Goal: Information Seeking & Learning: Learn about a topic

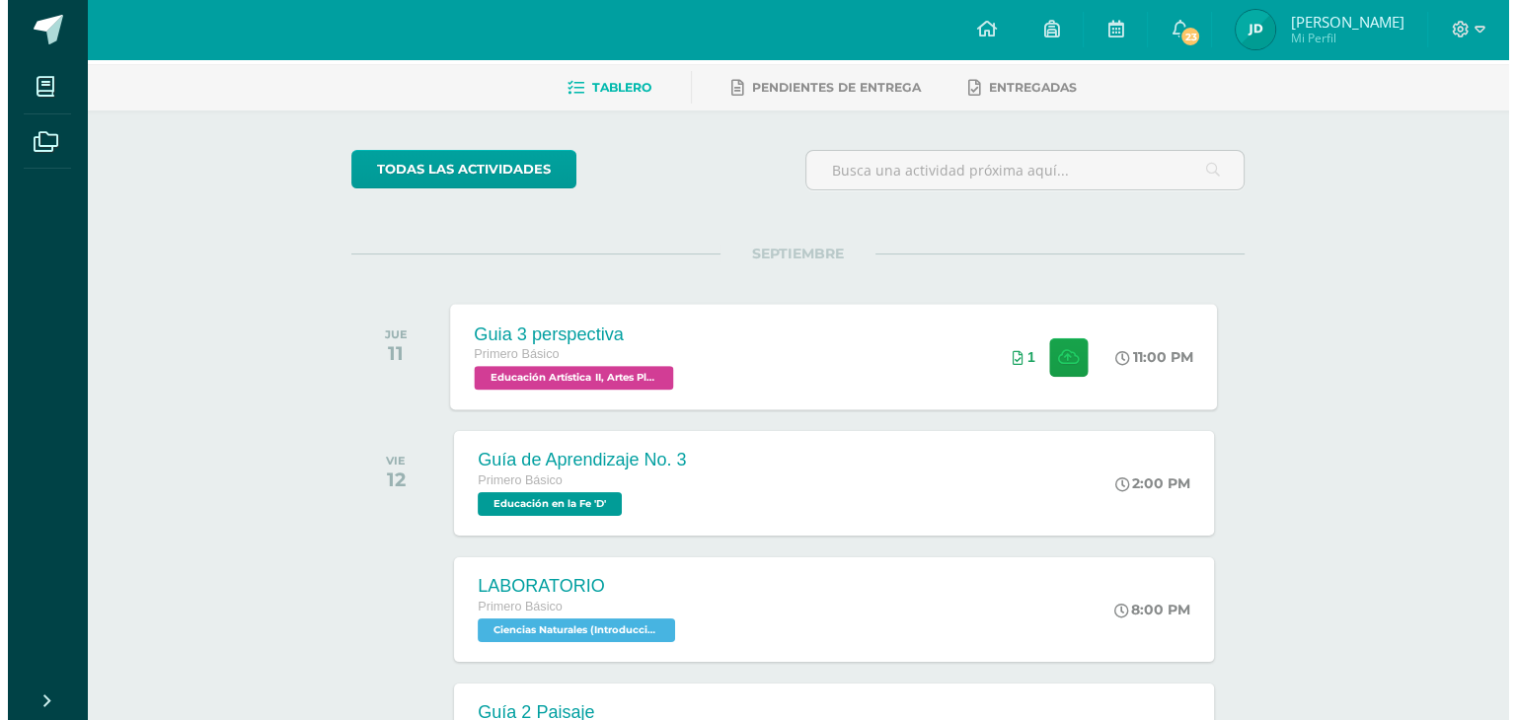
scroll to position [99, 0]
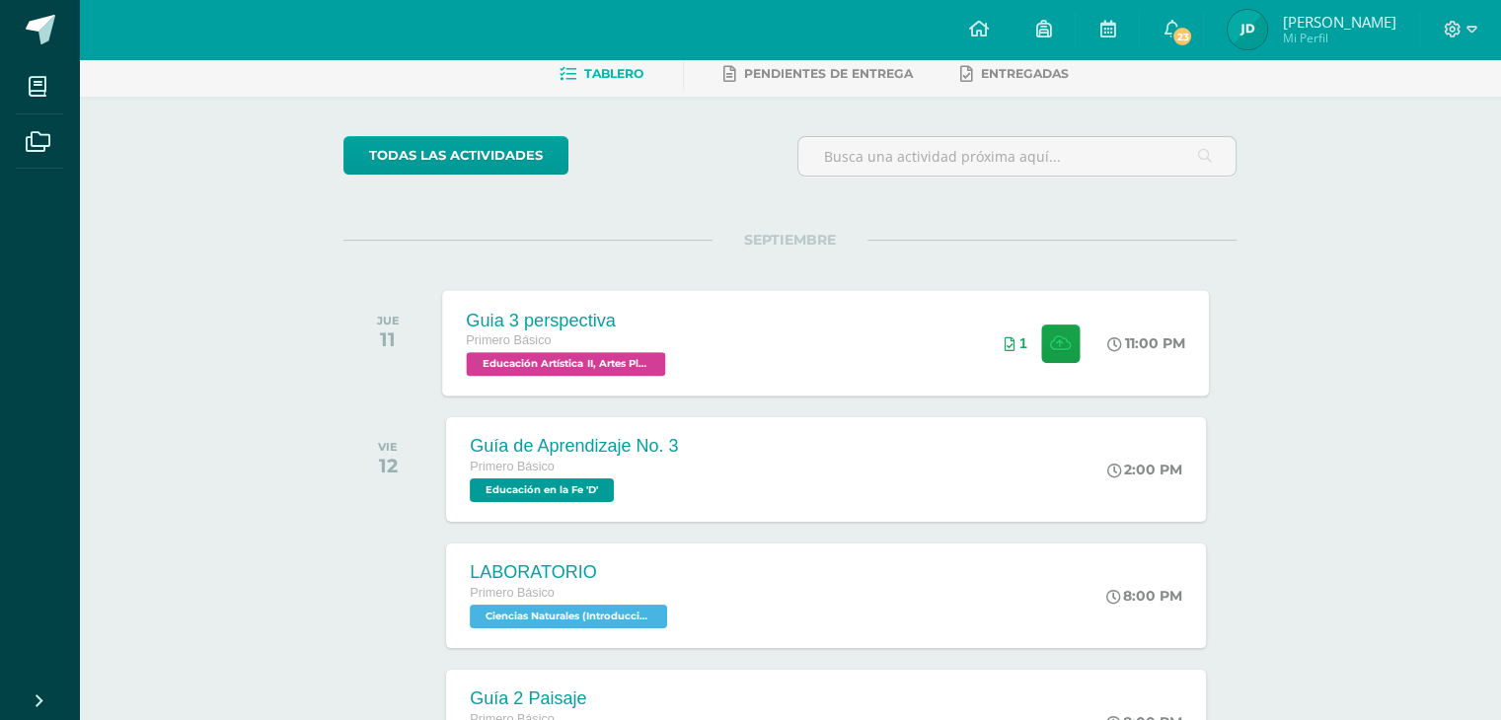
click at [699, 352] on div "Guia 3 perspectiva Primero Básico Educación Artística II, Artes Plásticas 'D' 1…" at bounding box center [826, 343] width 767 height 106
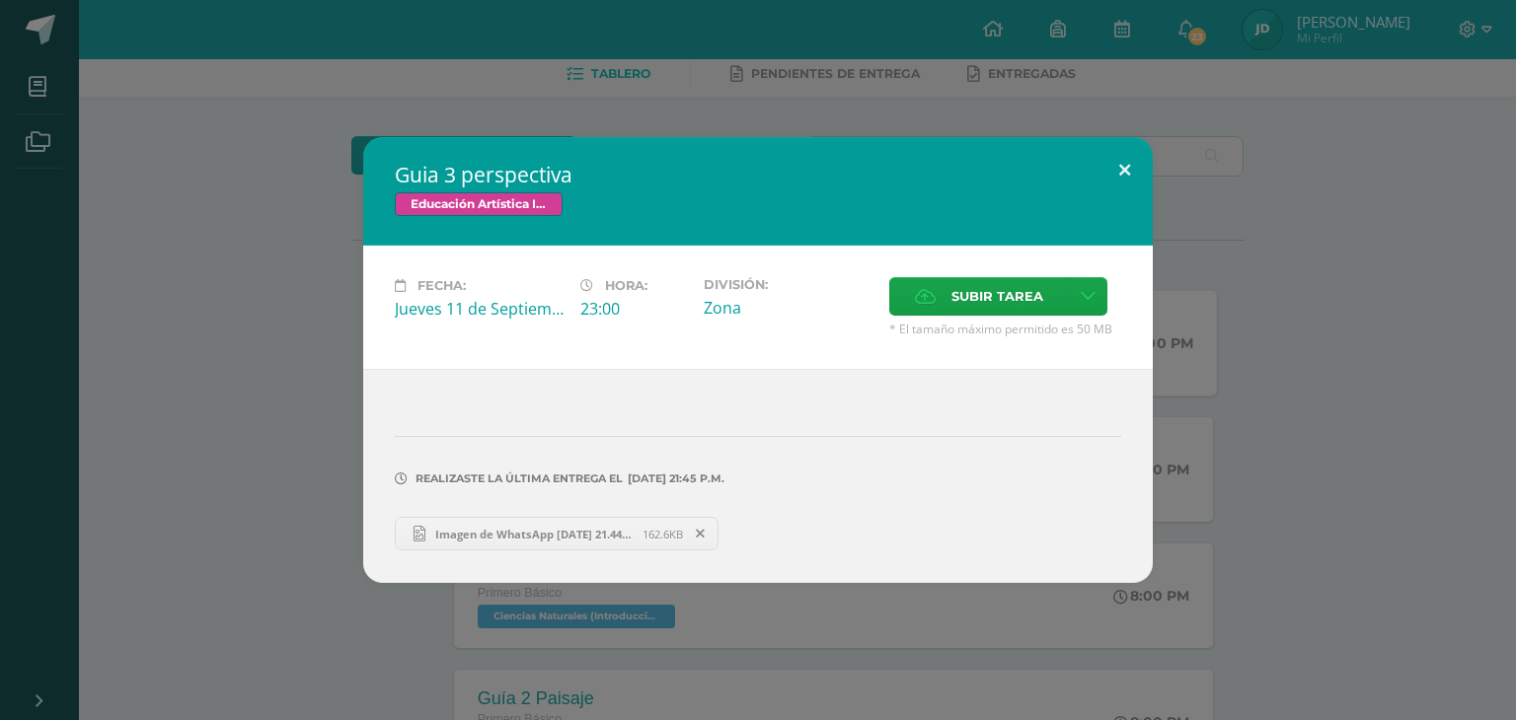
click at [1127, 162] on button at bounding box center [1124, 170] width 56 height 67
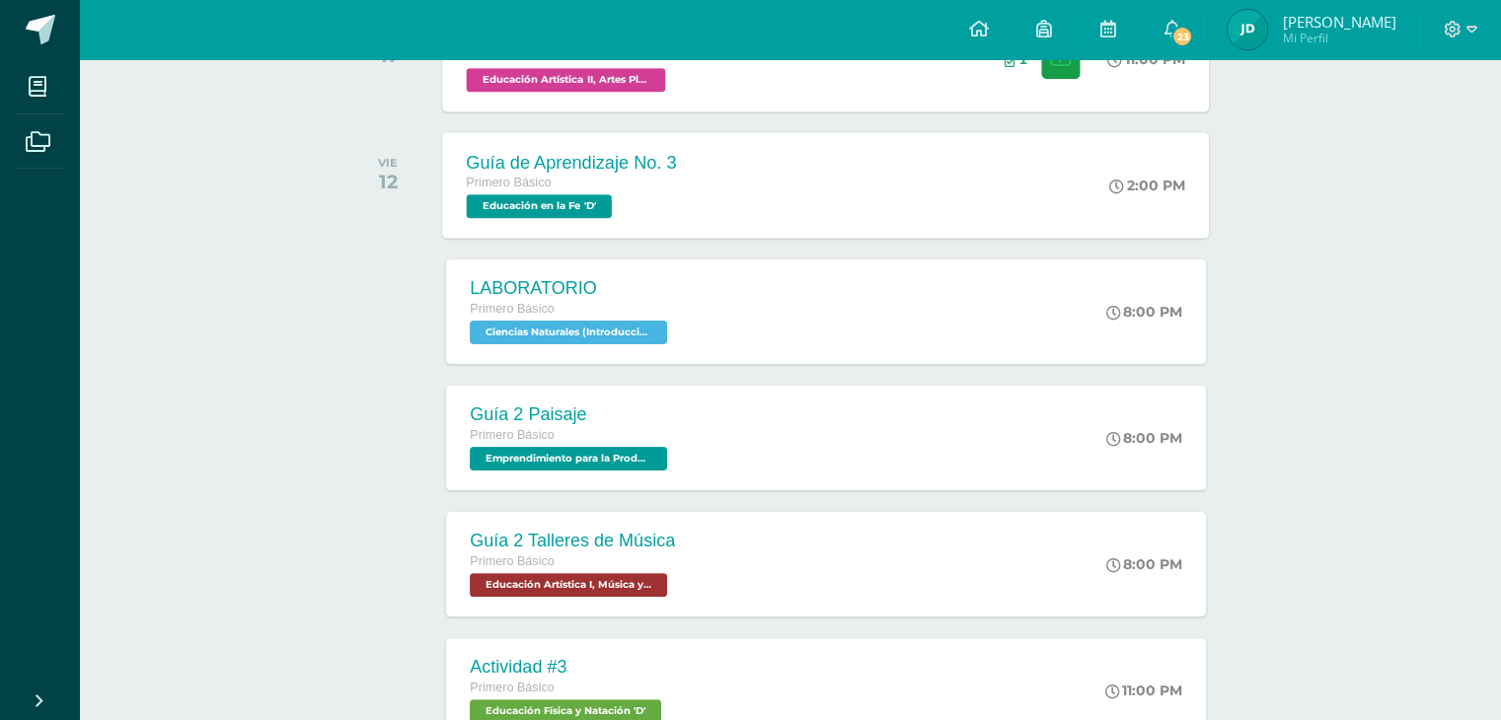
scroll to position [395, 0]
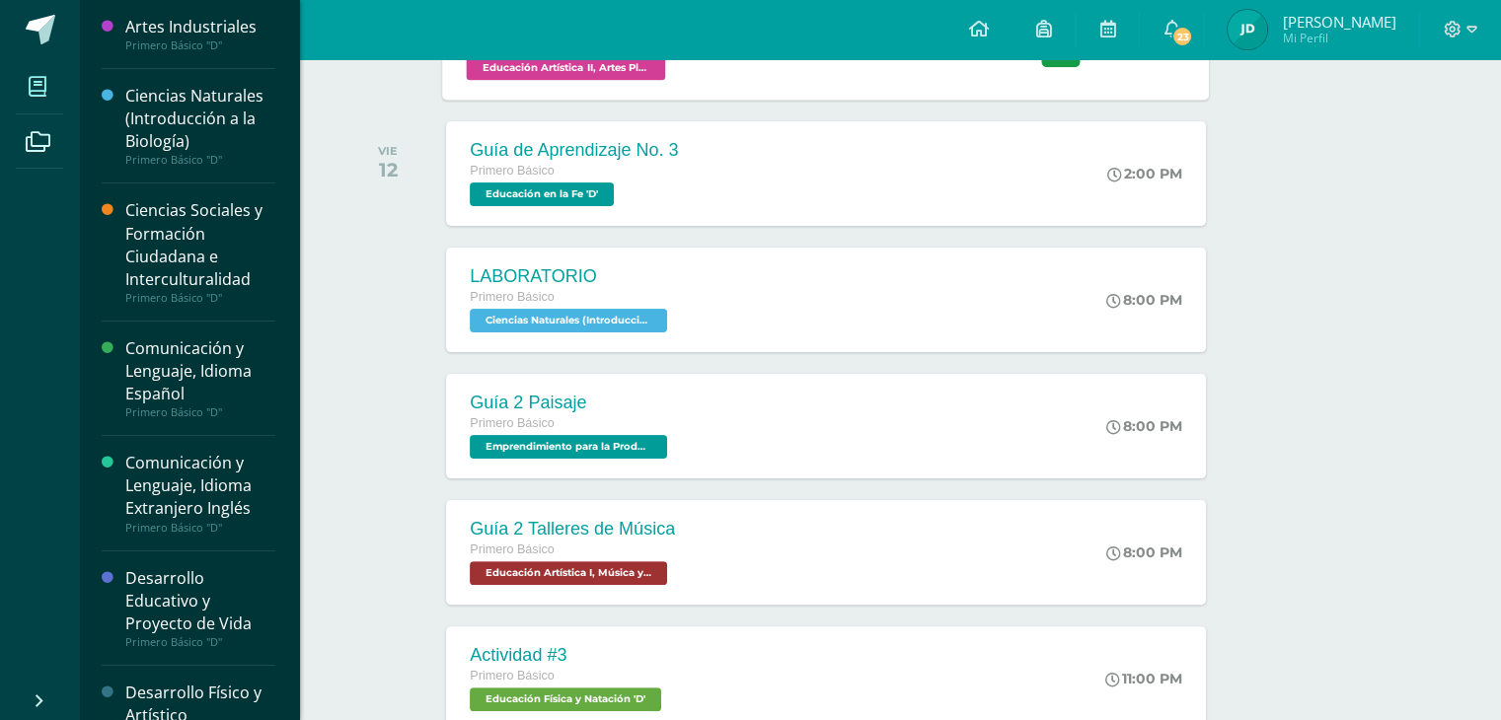
click at [35, 91] on icon at bounding box center [38, 87] width 18 height 20
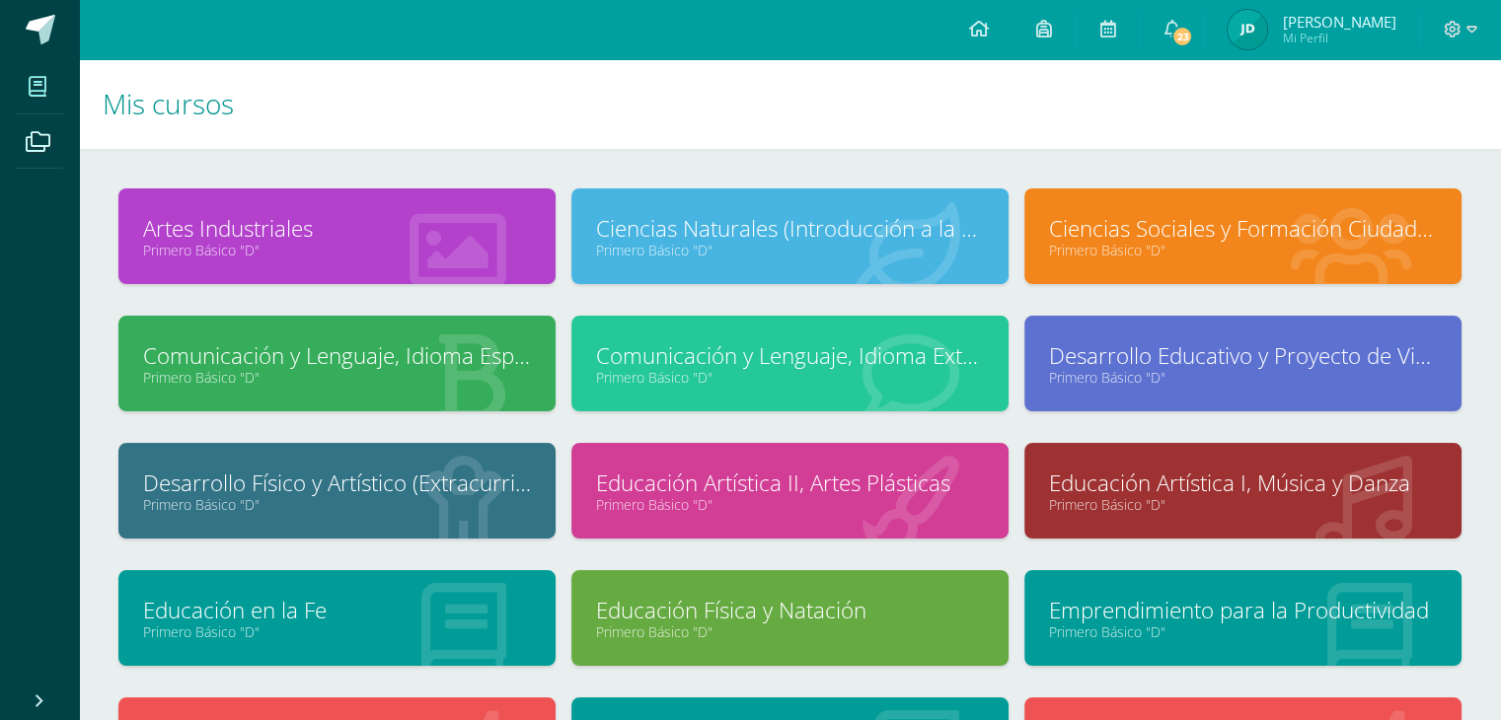
click at [339, 236] on link "Artes Industriales" at bounding box center [337, 228] width 388 height 31
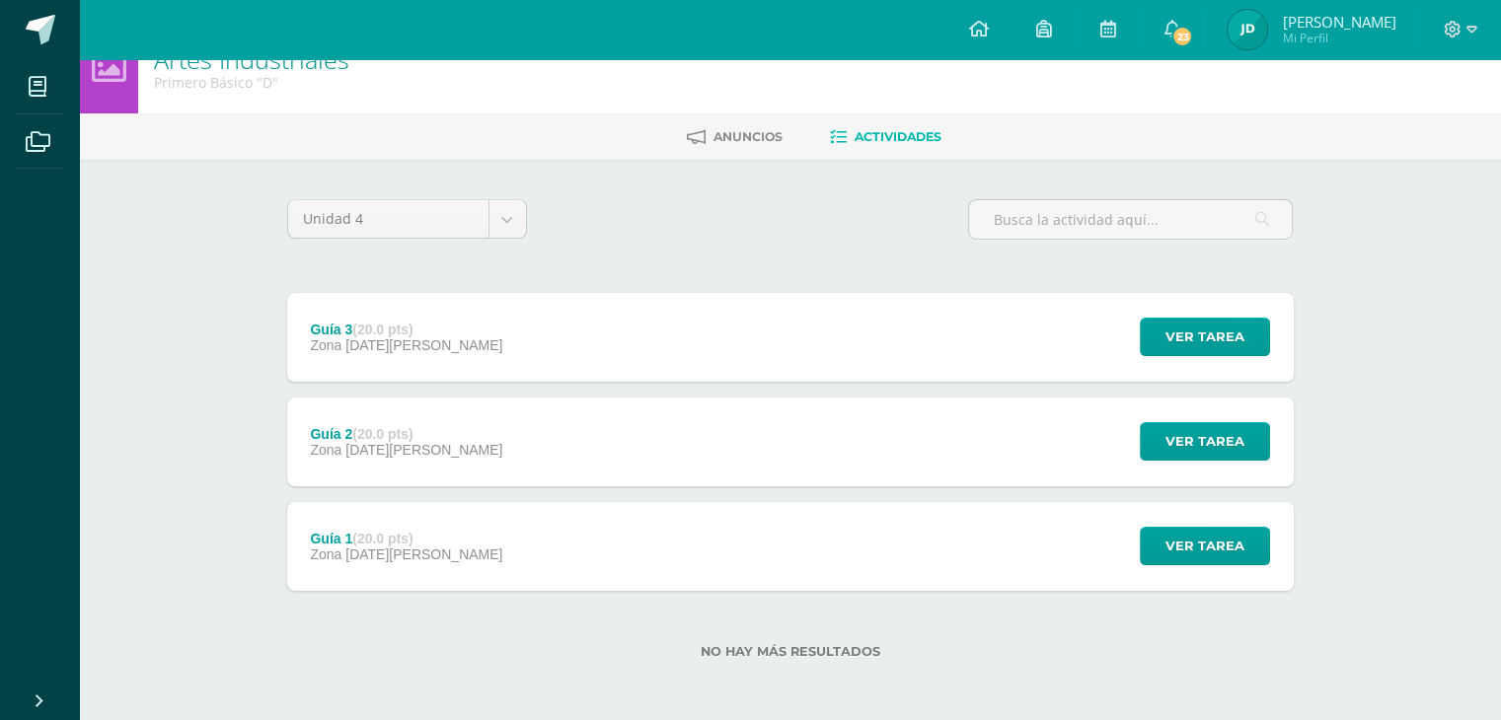
scroll to position [37, 0]
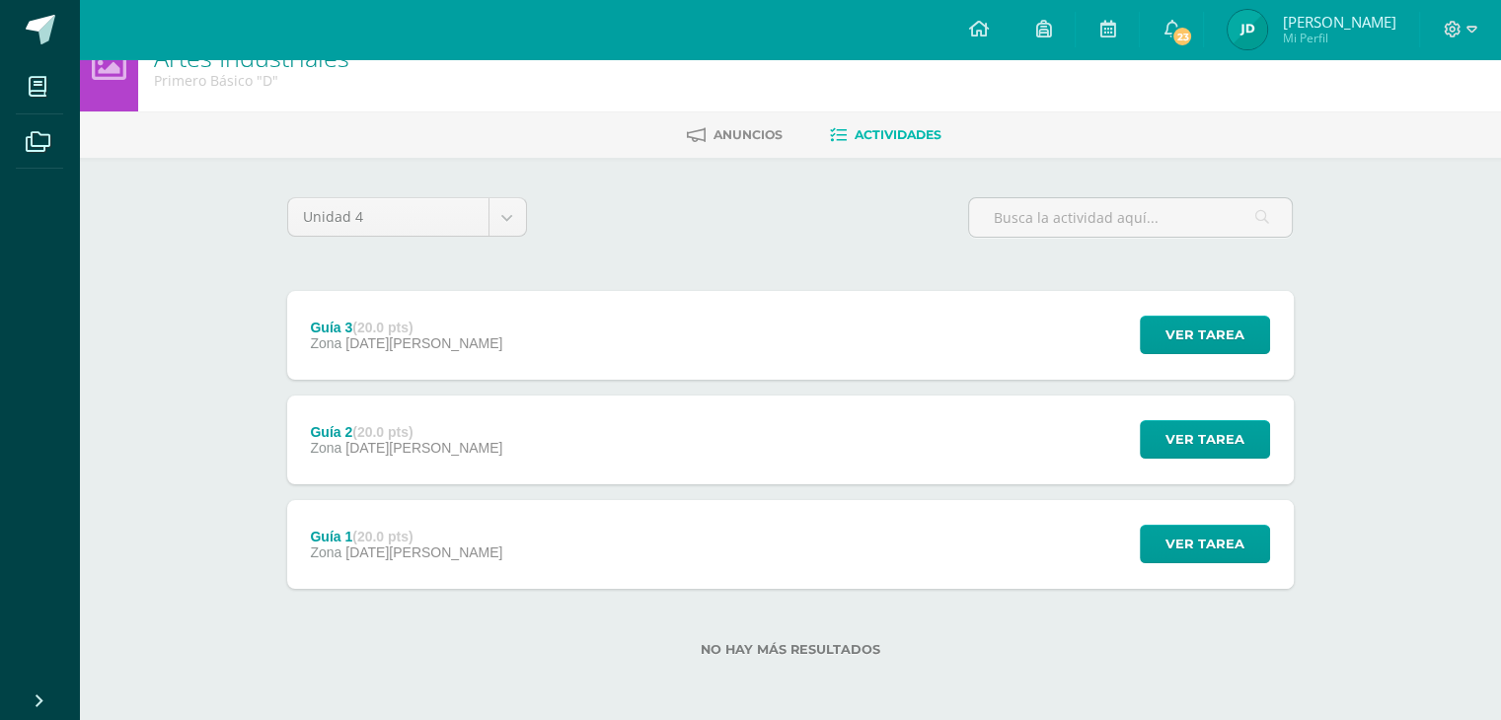
click at [389, 526] on div "Guía 1 (20.0 pts) Zona [DATE][PERSON_NAME]" at bounding box center [407, 544] width 240 height 89
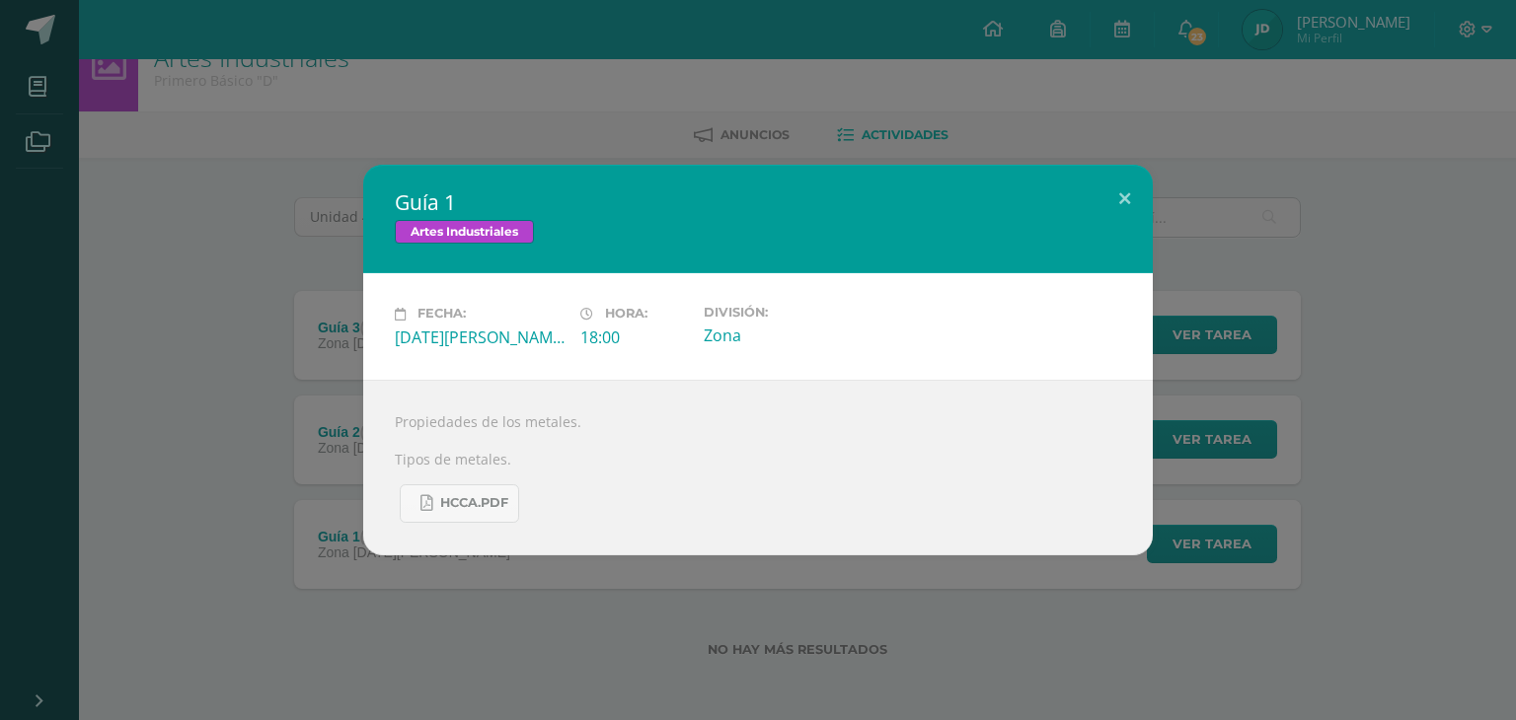
click at [245, 406] on div "Guía 1 Artes Industriales Fecha: [DATE][PERSON_NAME] Hora: 18:00 División: Zona" at bounding box center [758, 360] width 1500 height 390
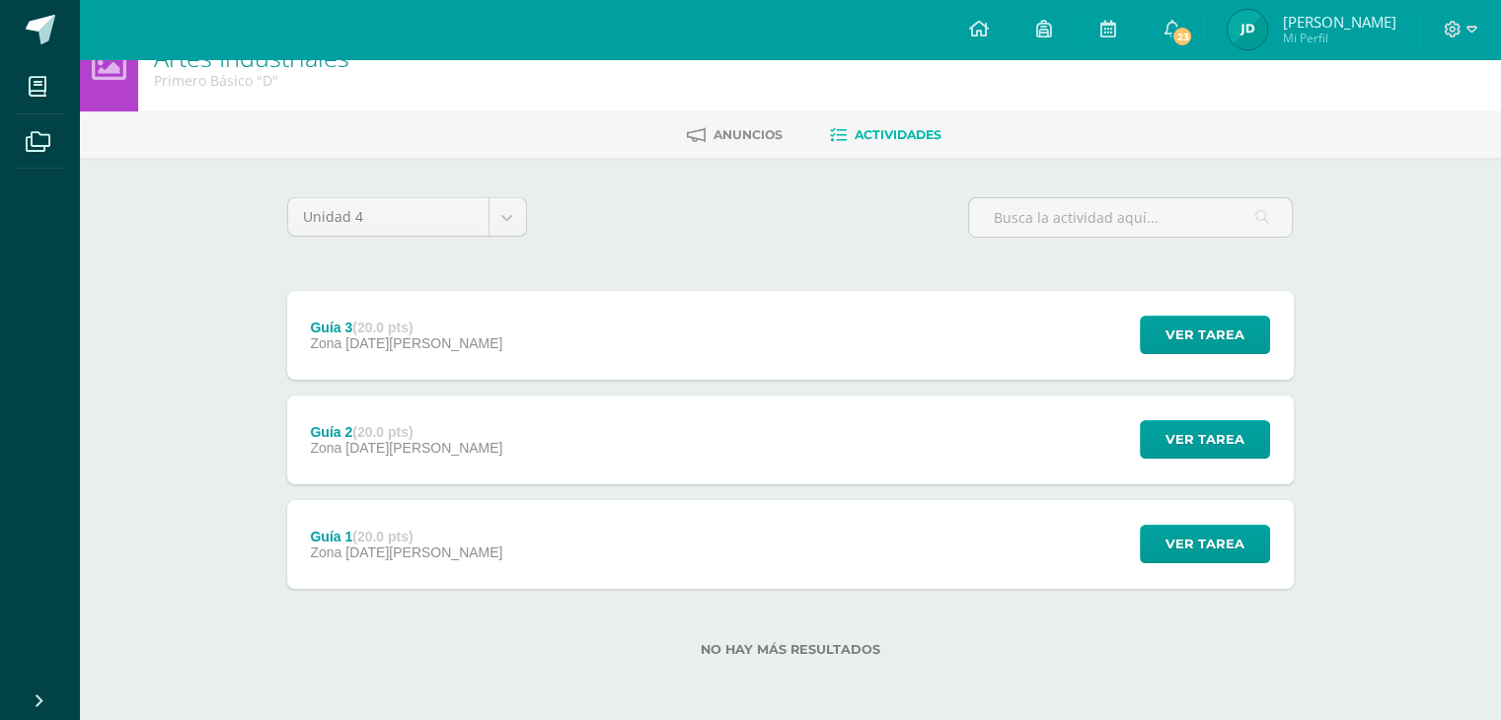
click at [396, 443] on span "[DATE][PERSON_NAME]" at bounding box center [423, 448] width 157 height 16
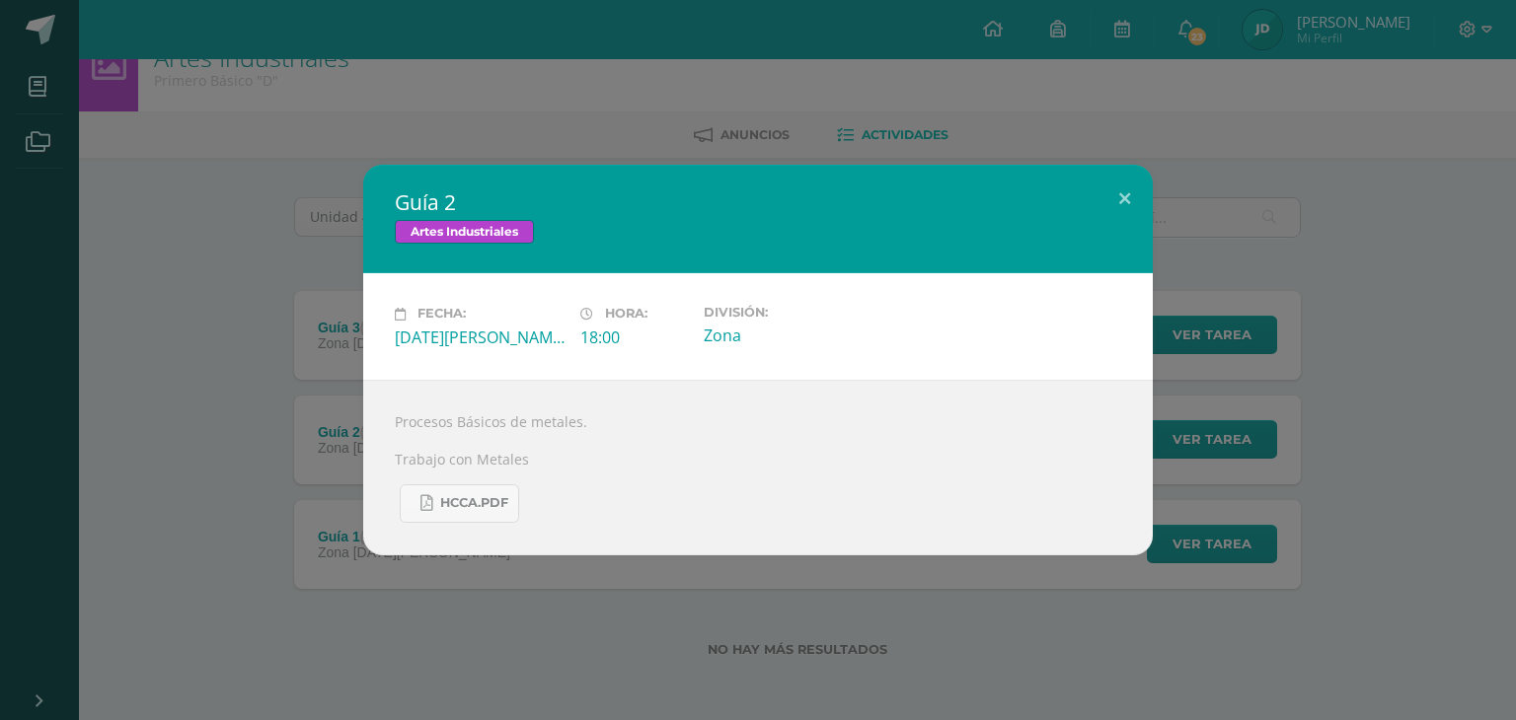
click at [225, 393] on div "Guía 2 Artes Industriales Fecha: [DATE][PERSON_NAME] Hora: 18:00 División: Zona" at bounding box center [758, 360] width 1500 height 390
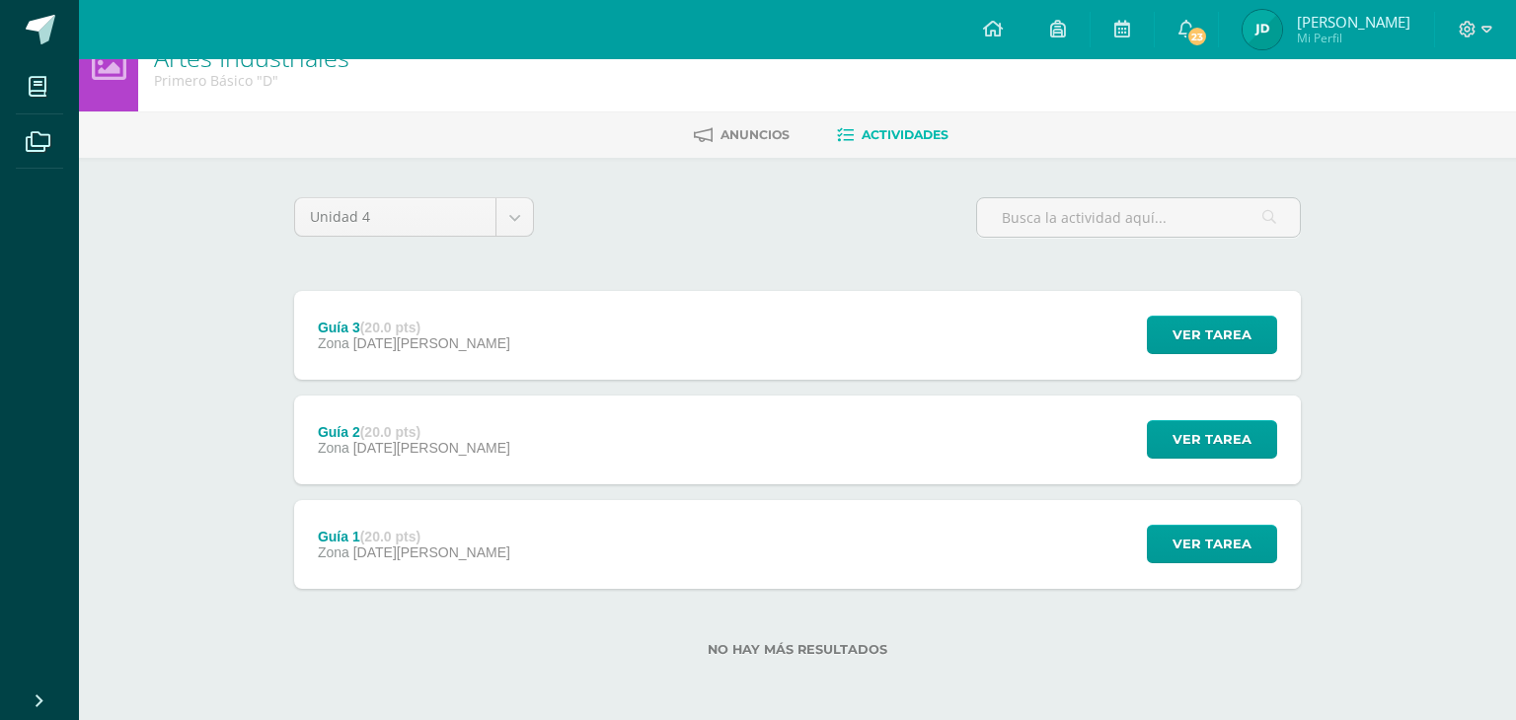
click at [437, 342] on div "[DATE][PERSON_NAME]" at bounding box center [507, 340] width 153 height 20
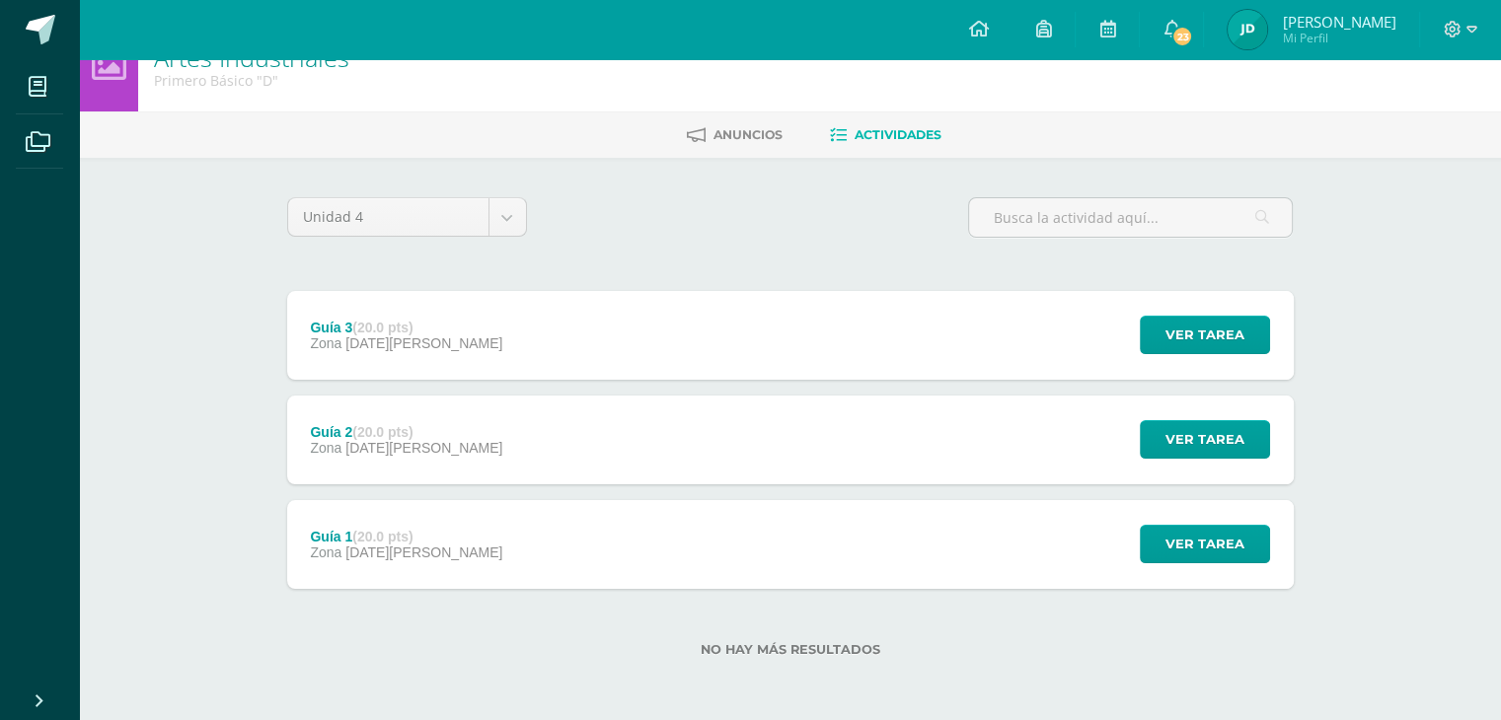
click at [431, 340] on div "Guía 3 (20.0 pts) Zona [DATE][PERSON_NAME]" at bounding box center [407, 335] width 240 height 89
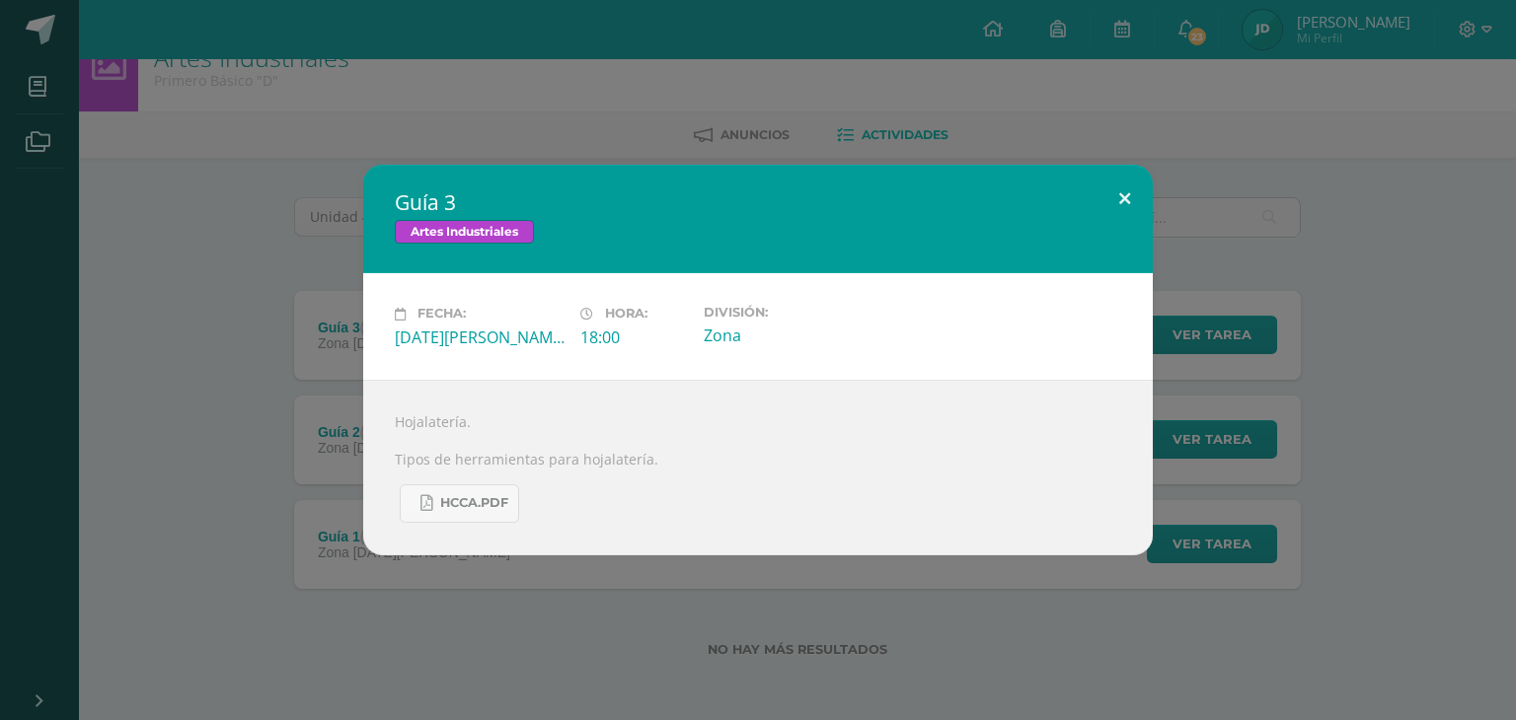
click at [1141, 194] on button at bounding box center [1124, 198] width 56 height 67
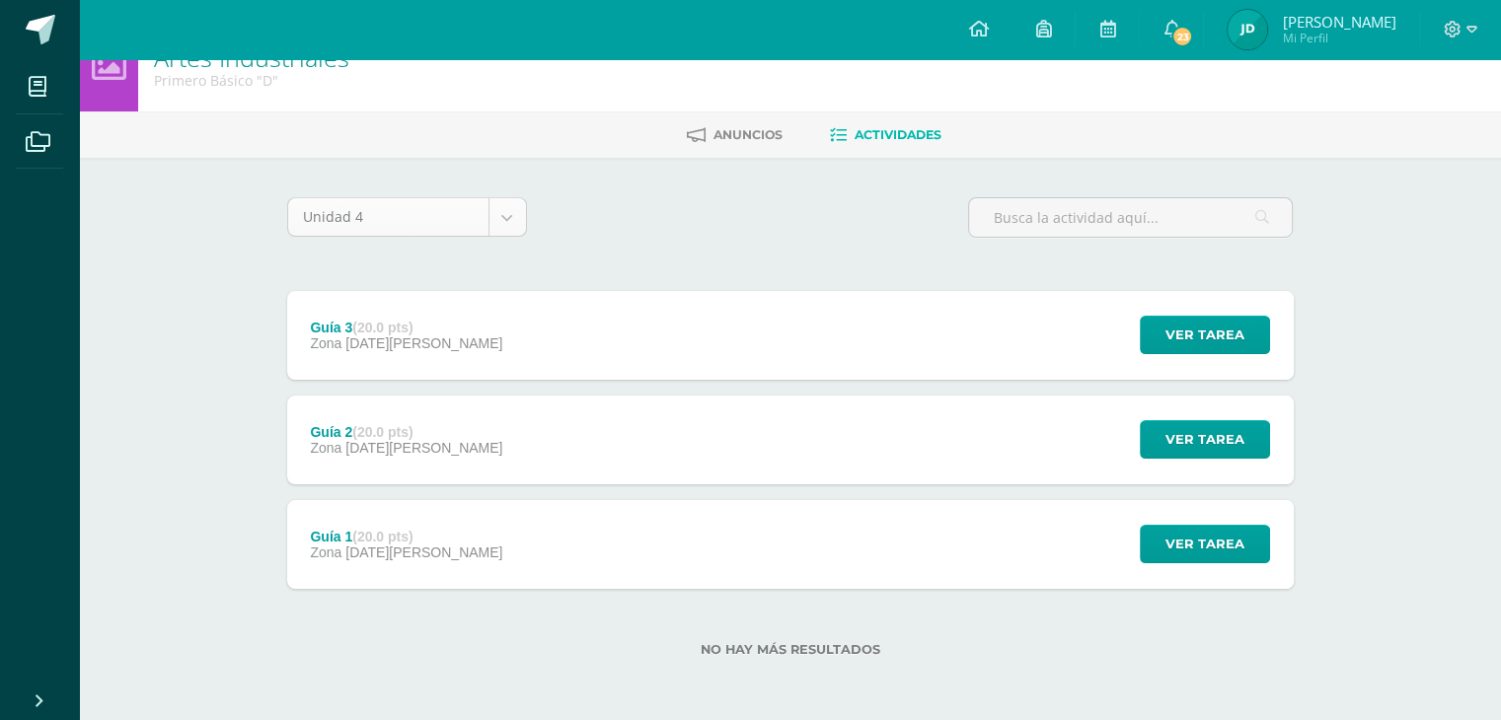
click at [424, 218] on body "Mis cursos Archivos Cerrar panel Artes Industriales Primero Básico "D" Ciencias…" at bounding box center [750, 342] width 1501 height 758
